Goal: Communication & Community: Answer question/provide support

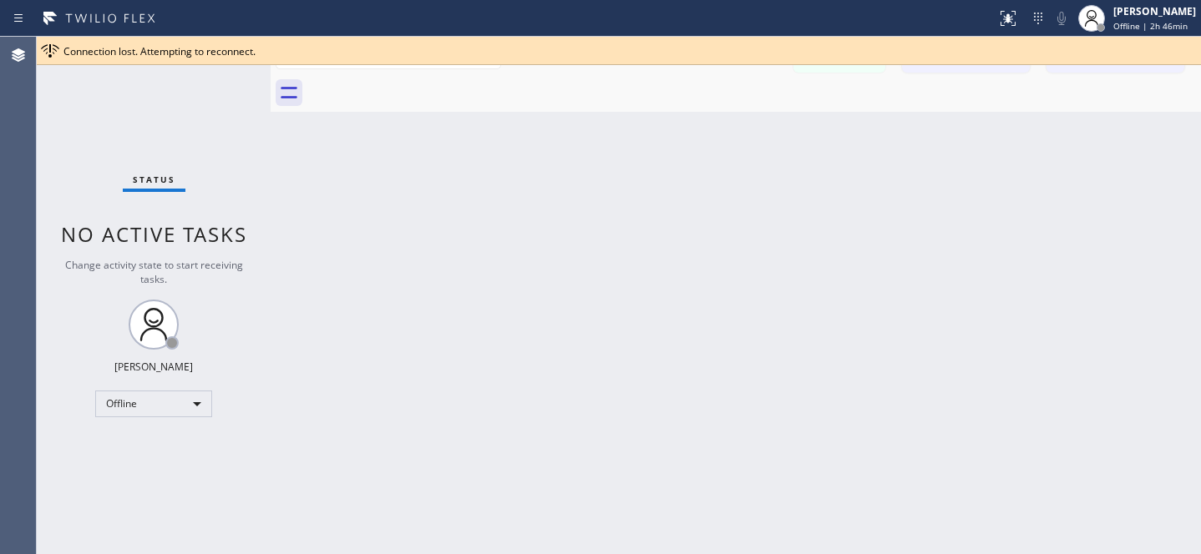
scroll to position [982, 0]
click at [1186, 52] on icon at bounding box center [1187, 51] width 20 height 20
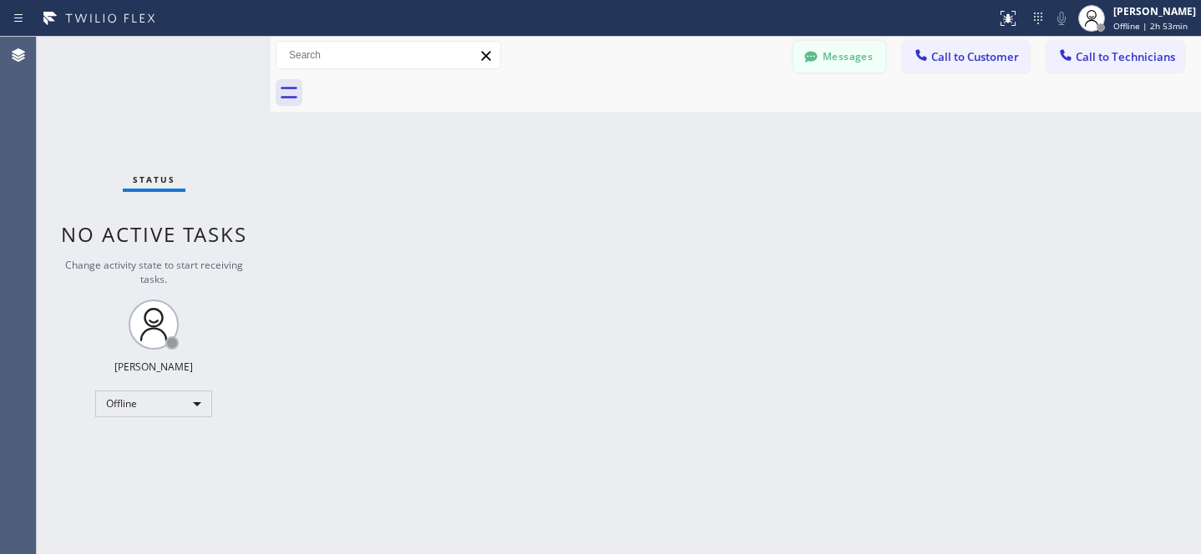
click at [847, 66] on button "Messages" at bounding box center [839, 57] width 92 height 32
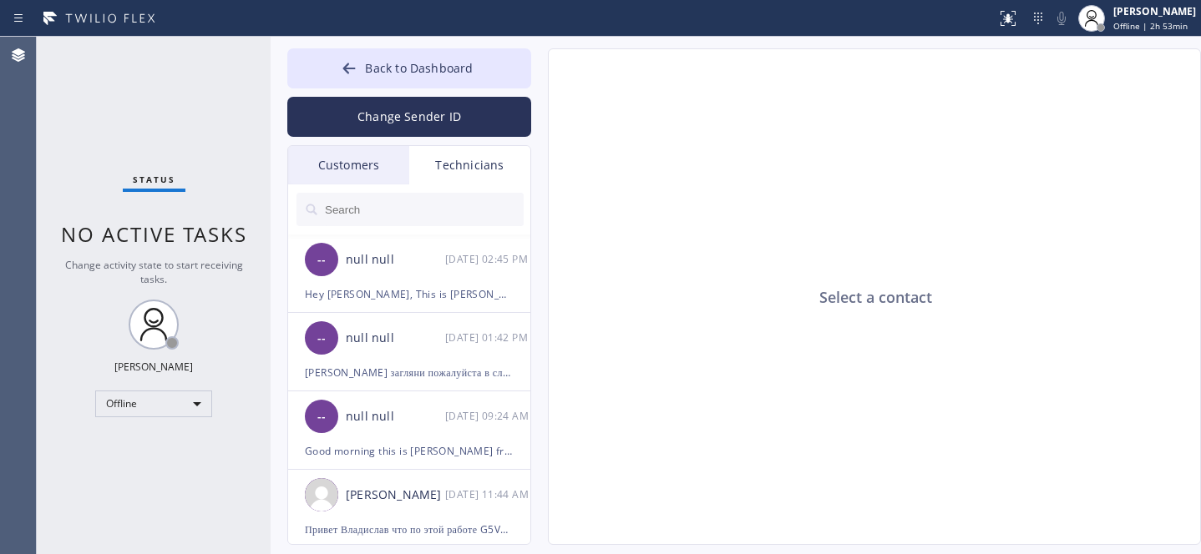
drag, startPoint x: 351, startPoint y: 152, endPoint x: 446, endPoint y: 181, distance: 98.8
click at [351, 151] on div "Customers" at bounding box center [348, 165] width 121 height 38
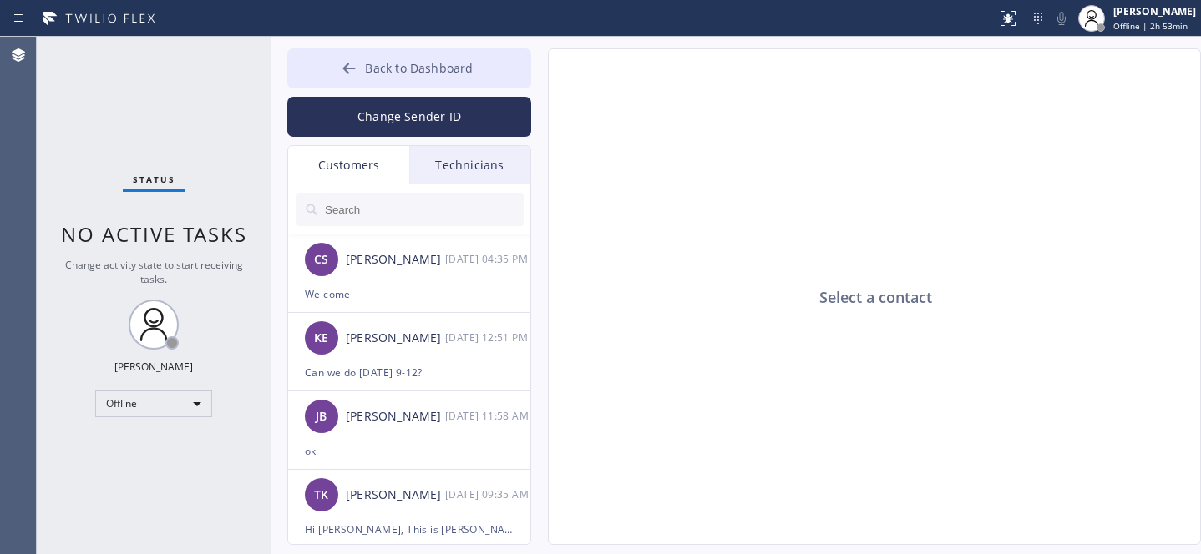
click at [367, 70] on span "Back to Dashboard" at bounding box center [419, 68] width 108 height 16
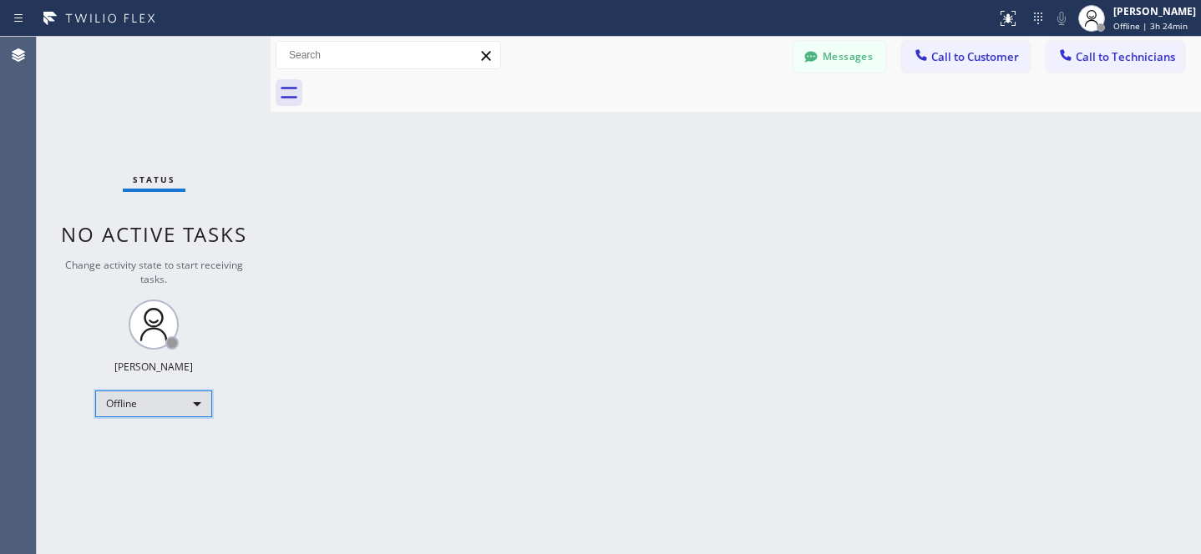
click at [149, 408] on div "Offline" at bounding box center [153, 404] width 117 height 27
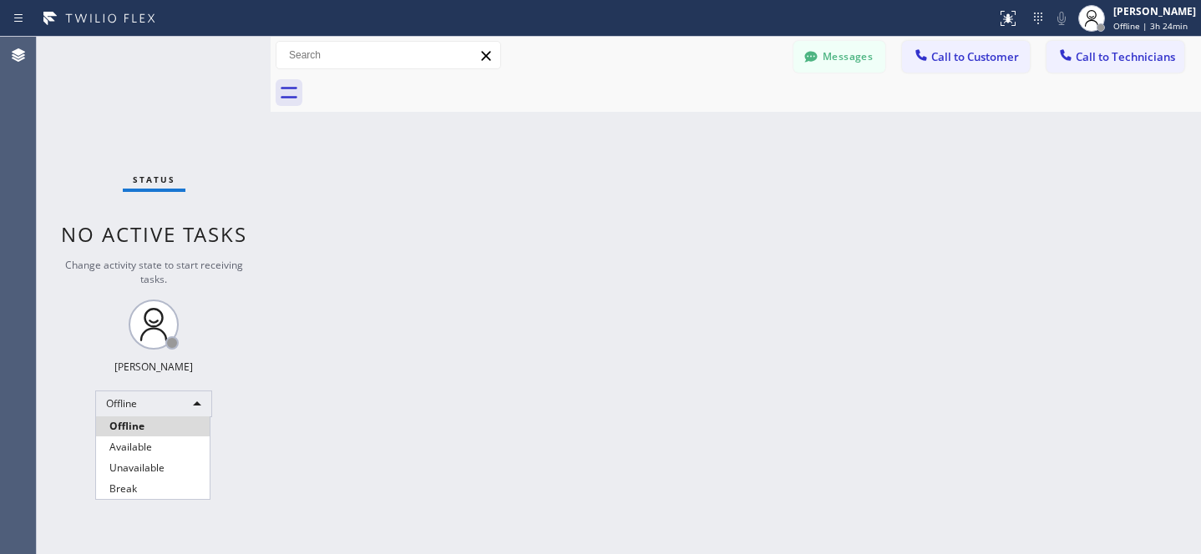
drag, startPoint x: 136, startPoint y: 442, endPoint x: 428, endPoint y: 323, distance: 315.3
click at [136, 442] on li "Available" at bounding box center [153, 447] width 114 height 20
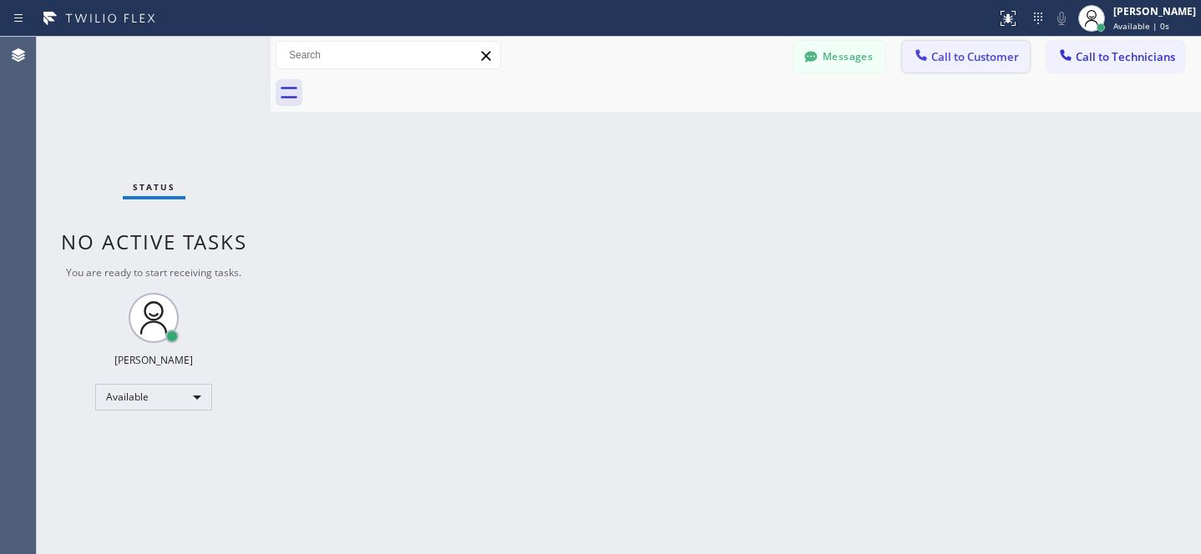
click at [950, 56] on span "Call to Customer" at bounding box center [975, 56] width 88 height 15
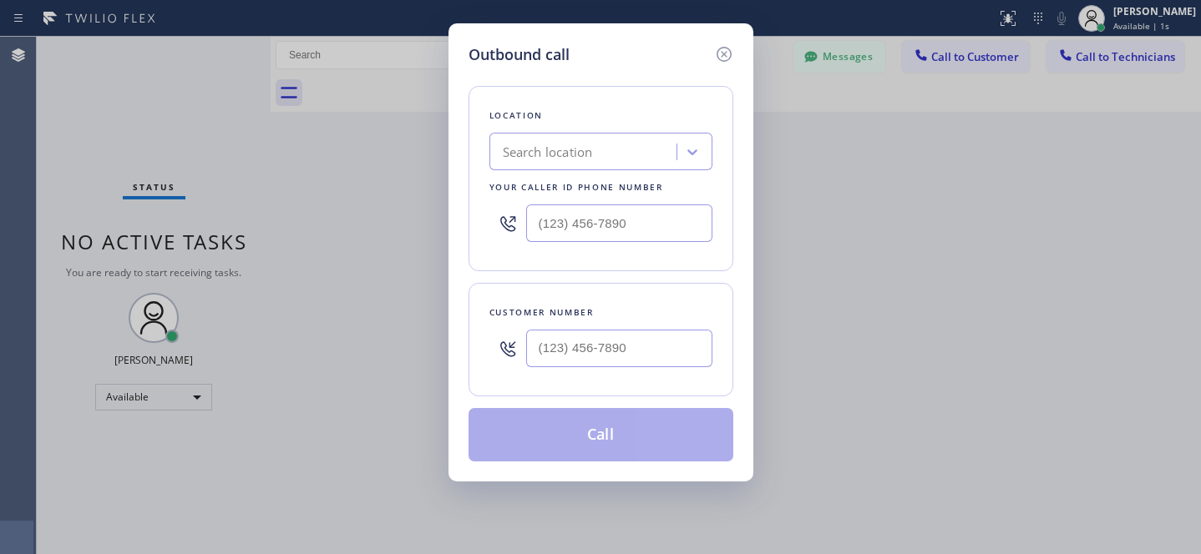
click at [551, 129] on div "Location Search location Your caller id phone number" at bounding box center [600, 178] width 265 height 185
drag, startPoint x: 598, startPoint y: 246, endPoint x: 612, endPoint y: 240, distance: 15.3
click at [599, 245] on div at bounding box center [600, 223] width 223 height 54
click at [639, 227] on input "(___) ___-____" at bounding box center [619, 224] width 186 height 38
paste input "847) 337-4753"
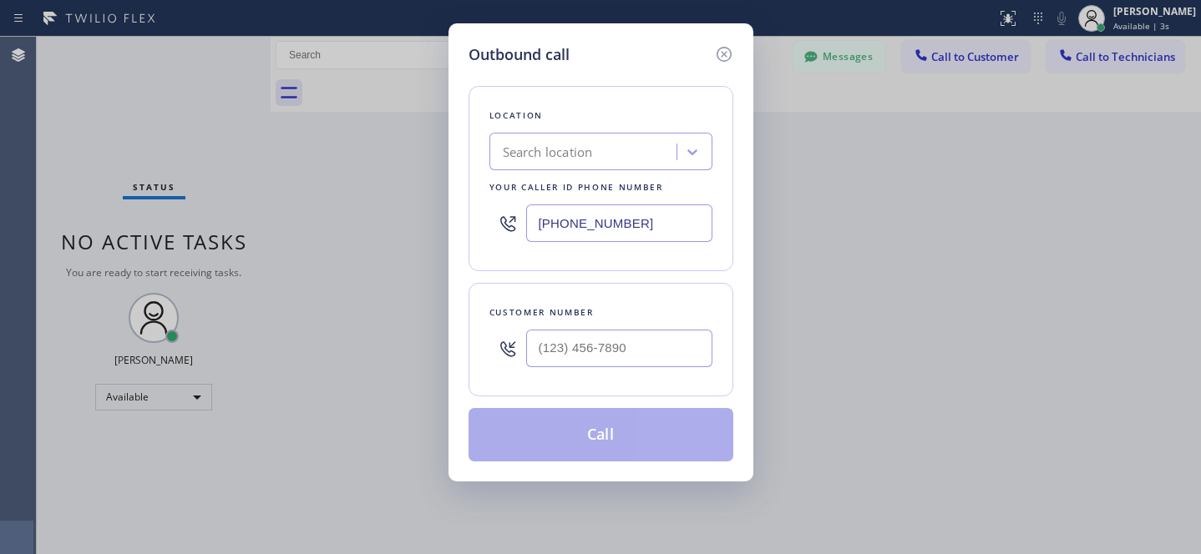
type input "(847) 337-4753"
click at [656, 343] on input "(___) ___-____" at bounding box center [619, 349] width 186 height 38
paste input "847) 337-4753"
type input "(847) 337-4753"
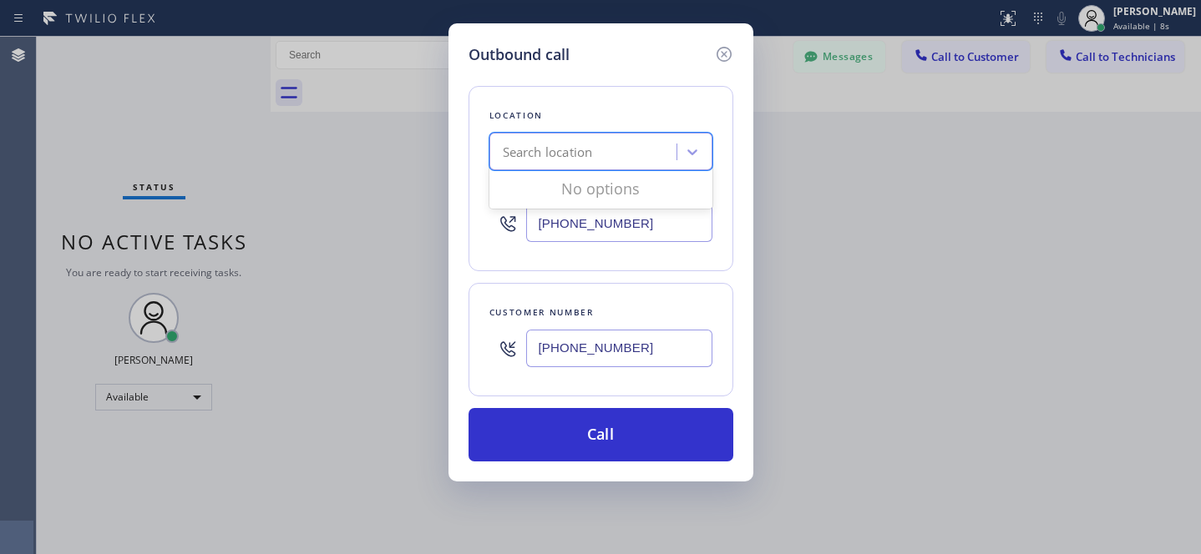
click at [579, 156] on div "Search location" at bounding box center [548, 152] width 90 height 19
paste input "Subzero Repair Professionals"
type input "Subzero Repair Professionals"
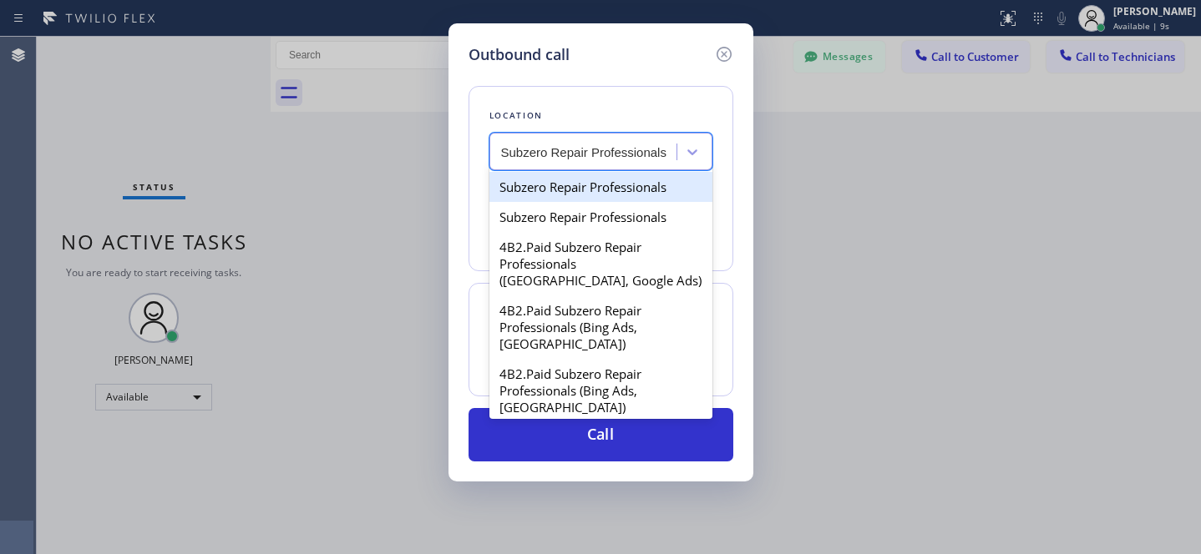
click at [550, 192] on div "Subzero Repair Professionals" at bounding box center [600, 187] width 223 height 30
type input "[PHONE_NUMBER]"
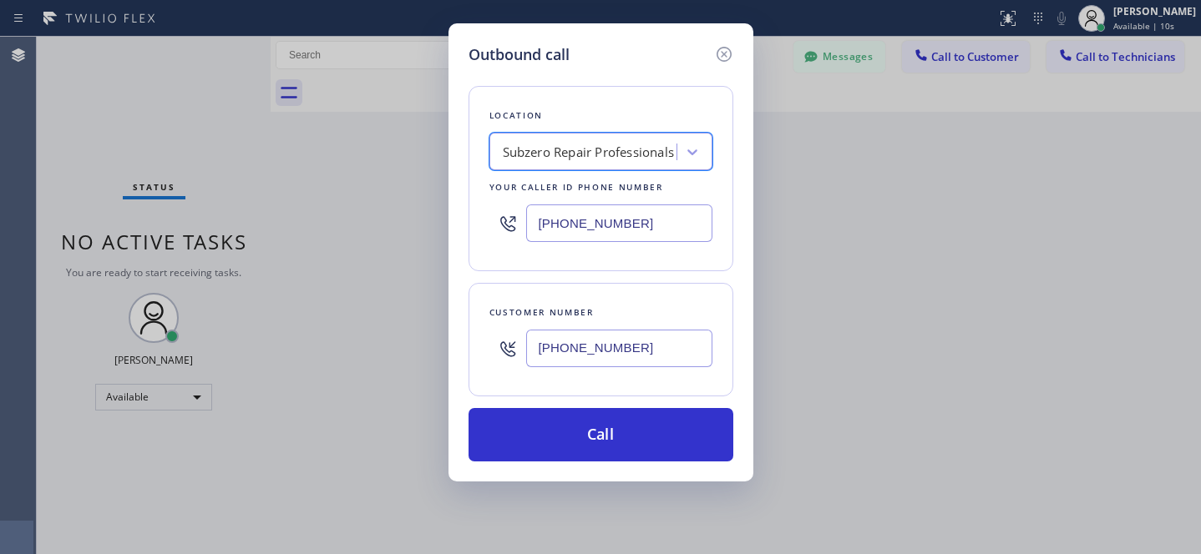
scroll to position [0, 1]
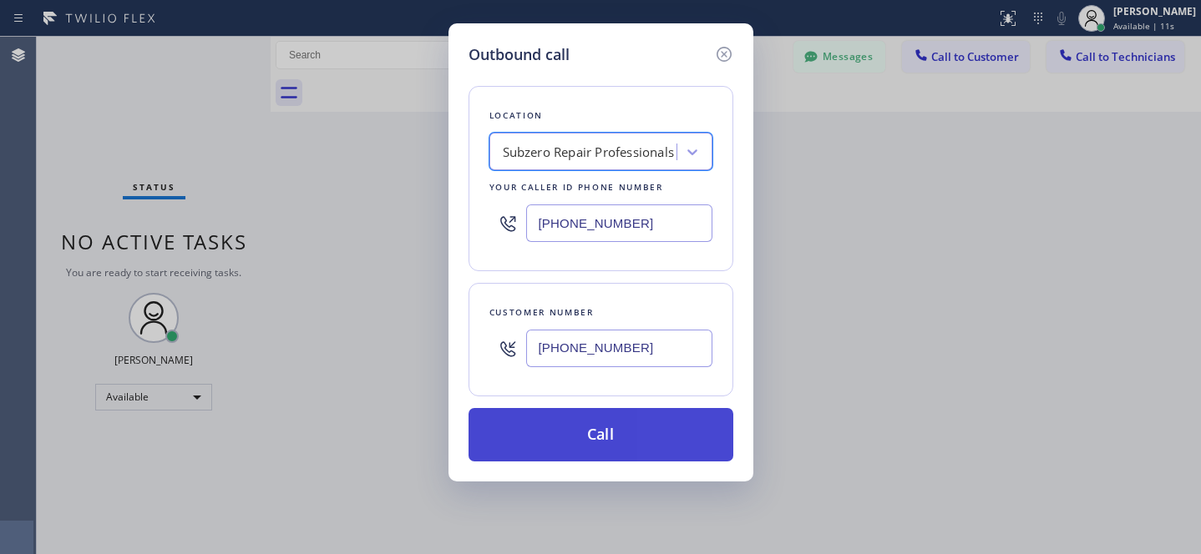
click at [630, 430] on button "Call" at bounding box center [600, 434] width 265 height 53
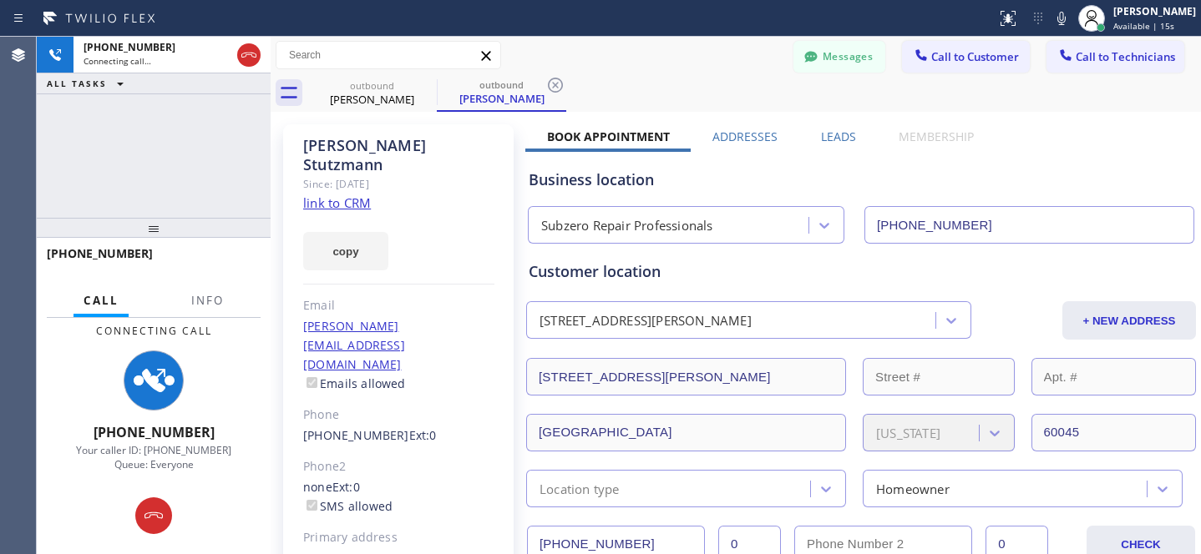
type input "[PHONE_NUMBER]"
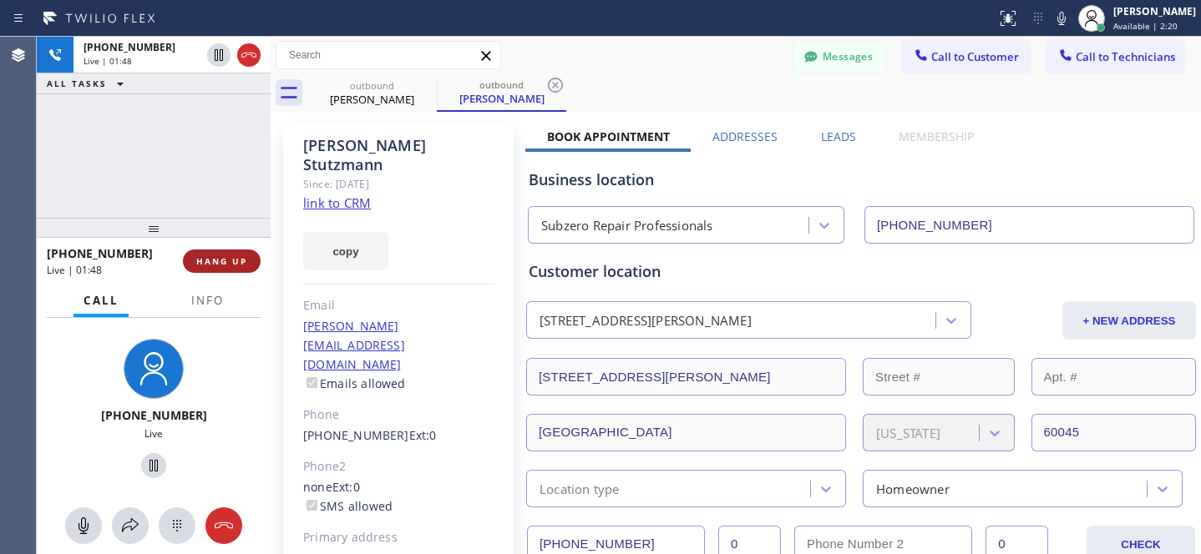
click at [219, 262] on span "HANG UP" at bounding box center [221, 261] width 51 height 12
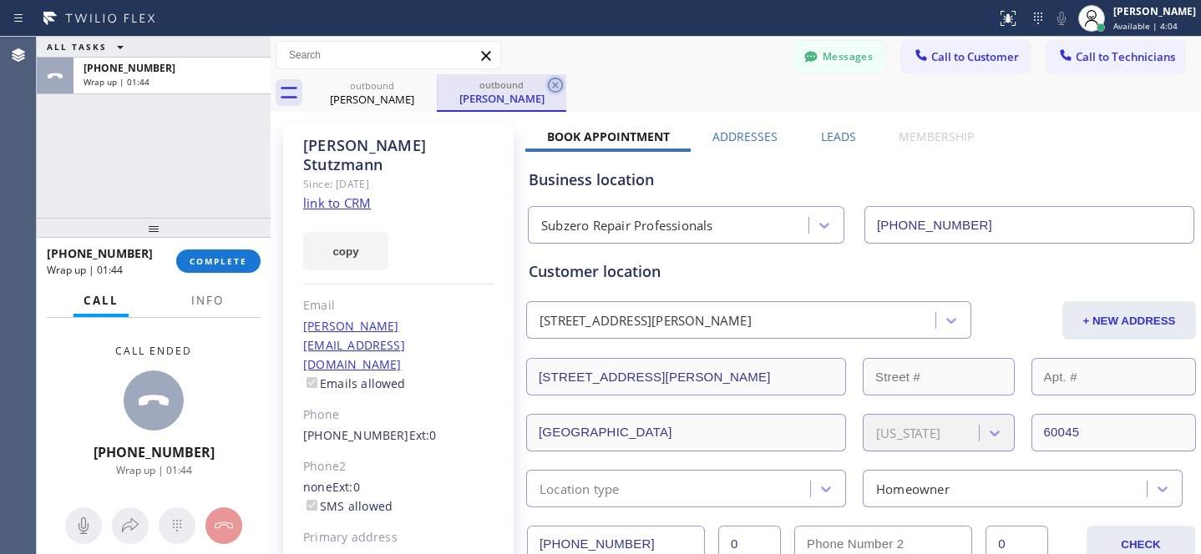
click at [564, 87] on icon at bounding box center [555, 85] width 20 height 20
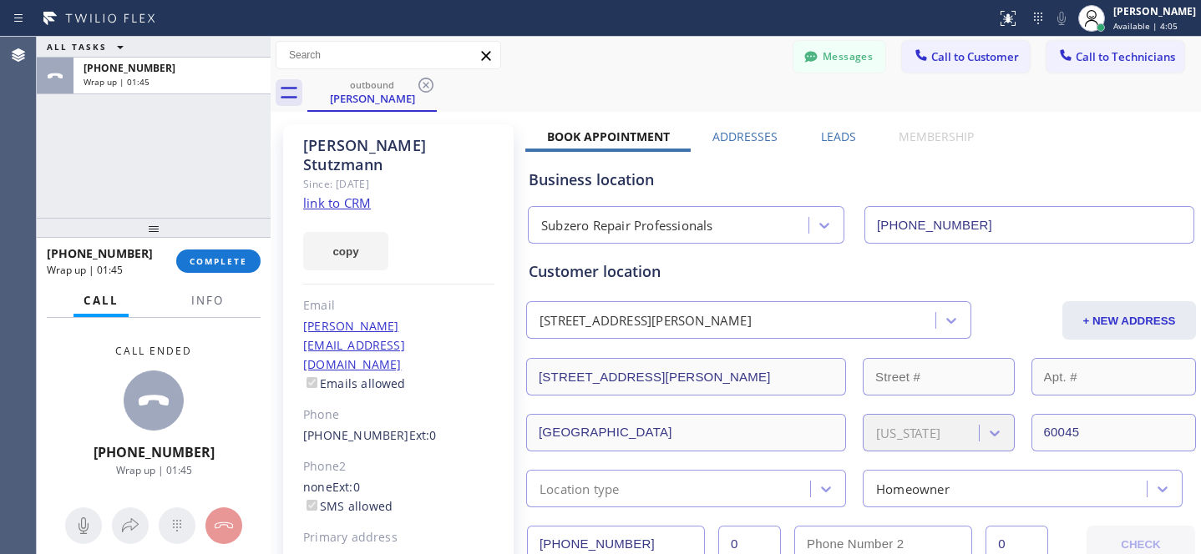
click at [423, 90] on icon at bounding box center [426, 85] width 20 height 20
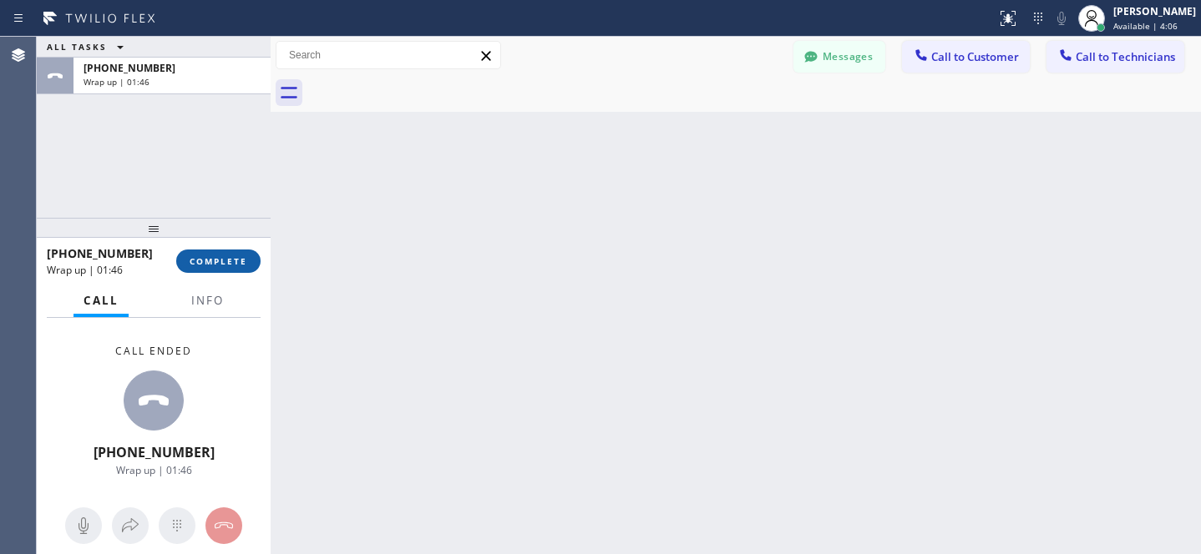
click at [223, 267] on button "COMPLETE" at bounding box center [218, 261] width 84 height 23
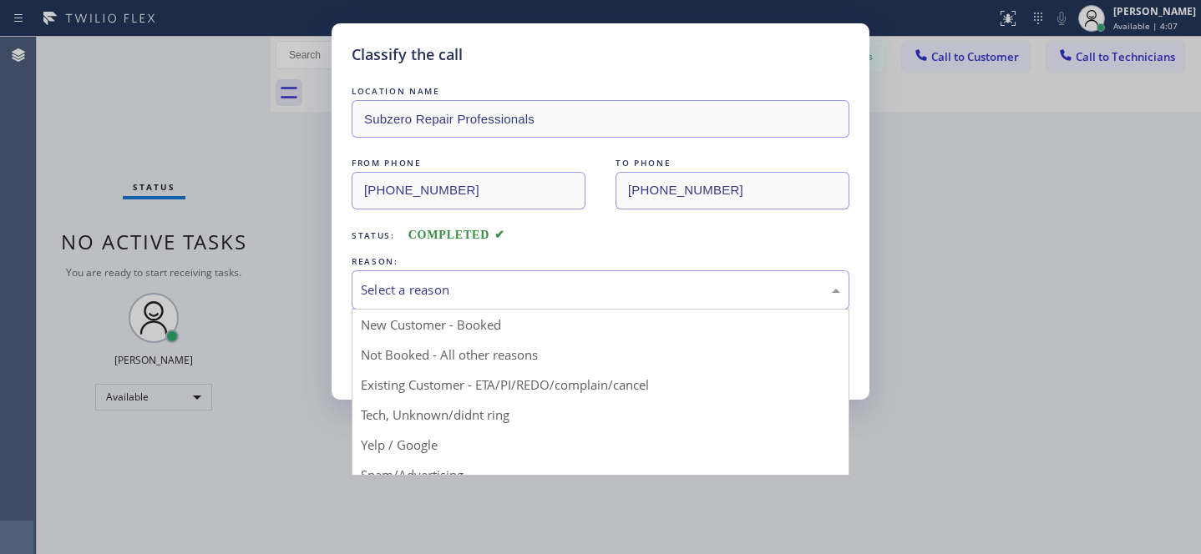
click at [431, 297] on div "Select a reason" at bounding box center [600, 290] width 479 height 19
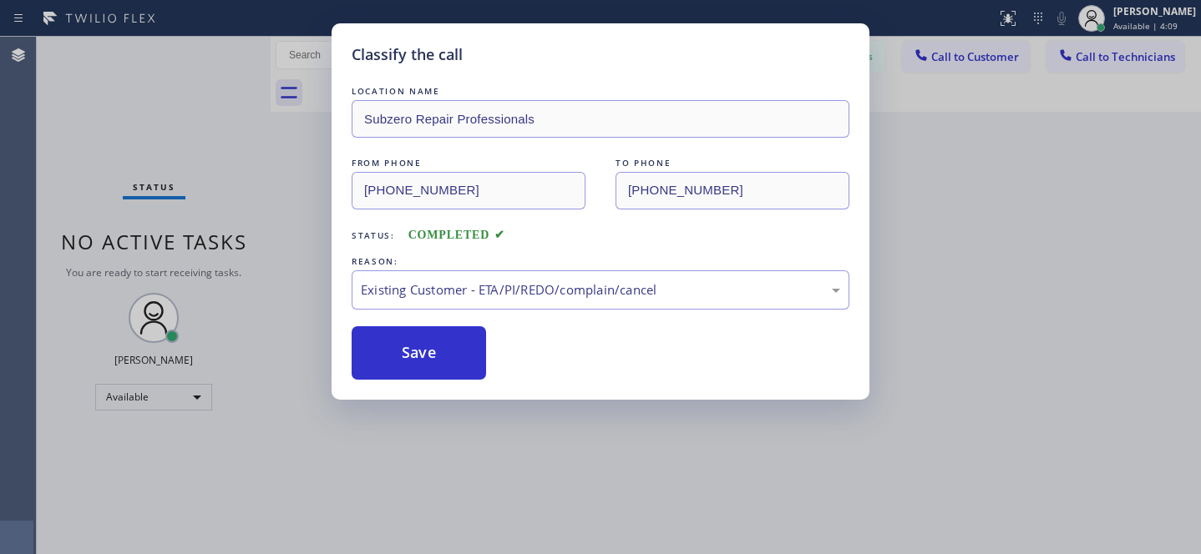
click at [146, 398] on div "Classify the call LOCATION NAME Subzero Repair Professionals FROM PHONE (877) 4…" at bounding box center [600, 277] width 1201 height 554
click at [394, 304] on div "Existing Customer - ETA/PI/REDO/complain/cancel" at bounding box center [600, 289] width 498 height 39
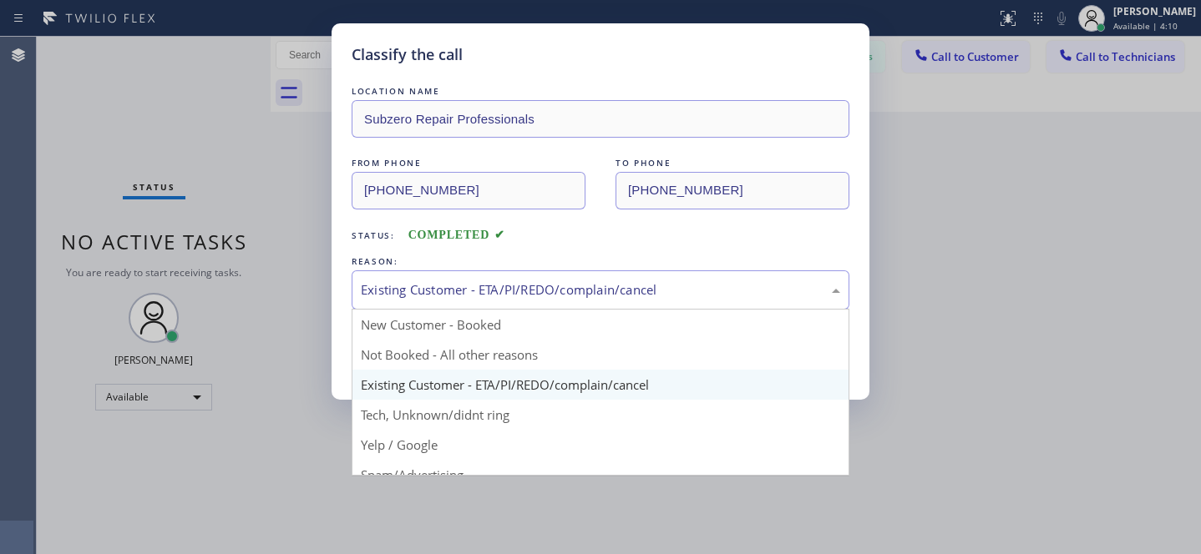
click at [326, 345] on div "Classify the call LOCATION NAME Subzero Repair Professionals FROM PHONE (877) 4…" at bounding box center [600, 277] width 1201 height 554
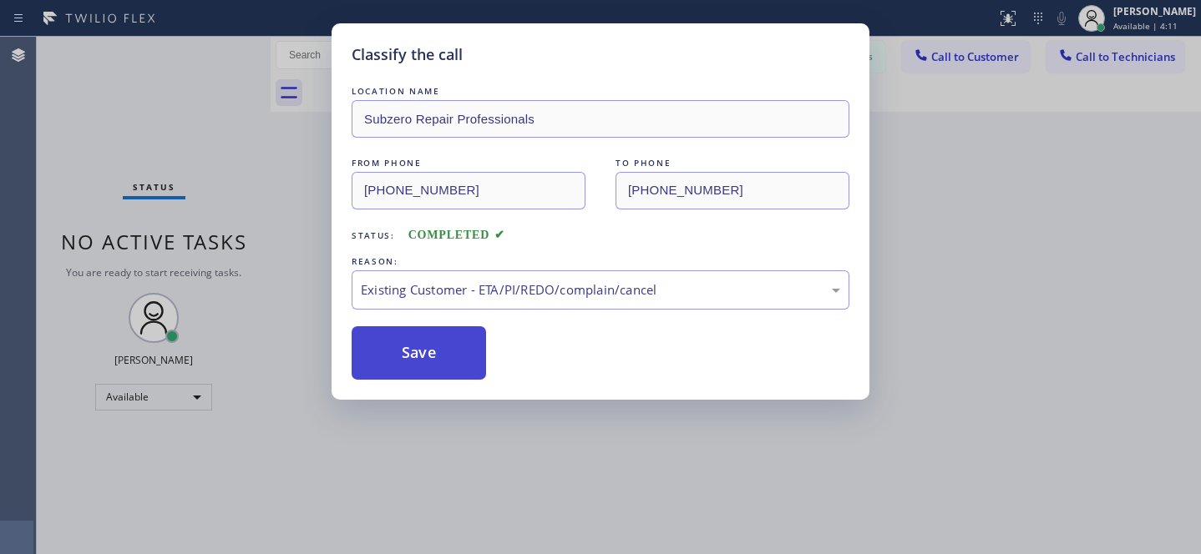
click at [387, 356] on button "Save" at bounding box center [418, 352] width 134 height 53
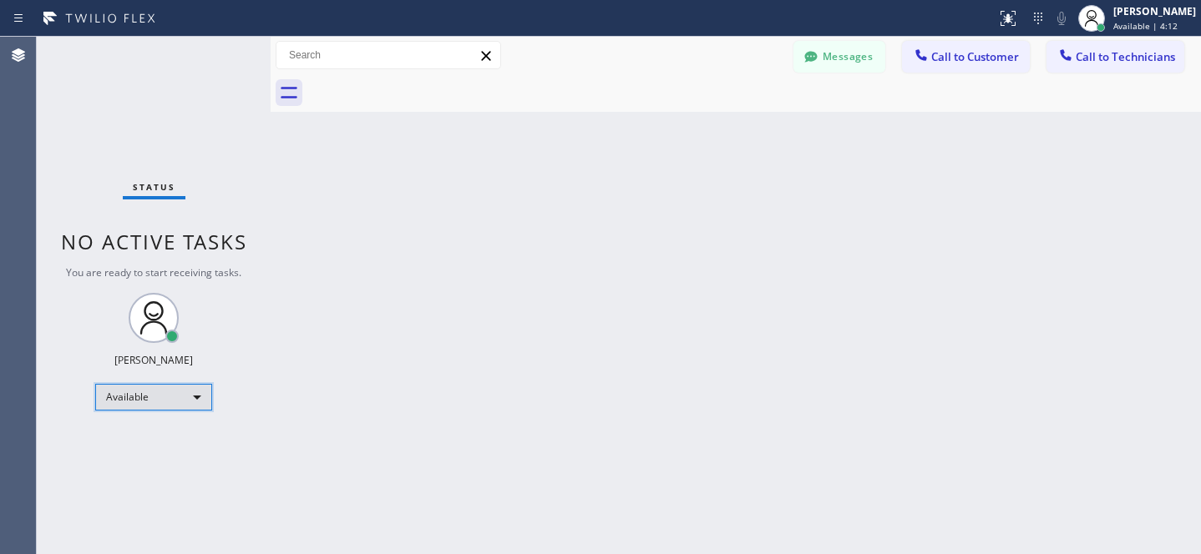
click at [164, 391] on div "Available" at bounding box center [153, 397] width 117 height 27
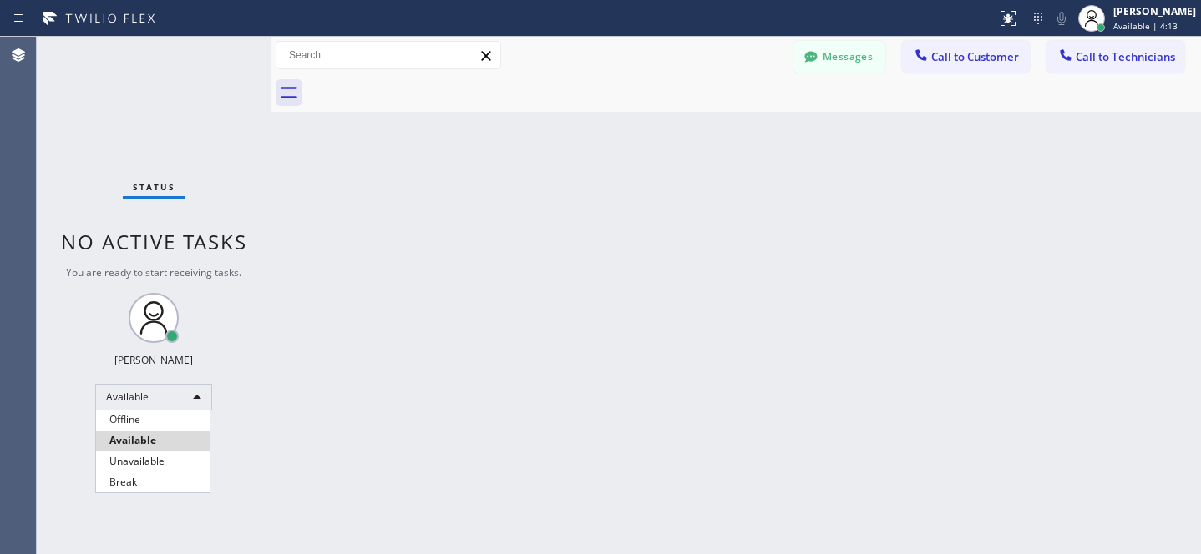
click at [150, 408] on div "Offline Available Unavailable Break" at bounding box center [600, 277] width 1201 height 554
click at [150, 414] on li "Offline" at bounding box center [153, 420] width 114 height 20
